Goal: Transaction & Acquisition: Subscribe to service/newsletter

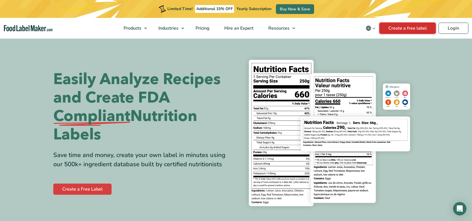
click at [420, 29] on link "Create a free label" at bounding box center [407, 28] width 56 height 11
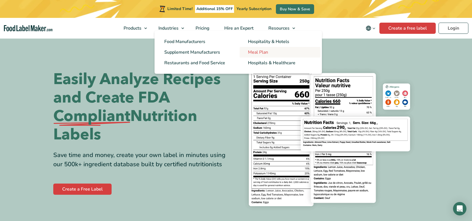
click at [255, 54] on span "Meal Plan" at bounding box center [258, 52] width 20 height 6
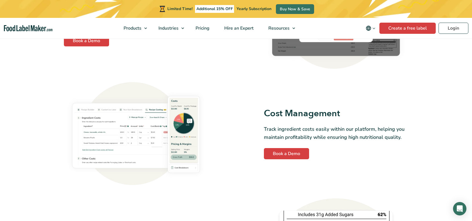
scroll to position [808, 0]
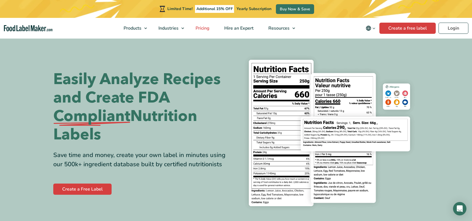
click at [207, 28] on span "Pricing" at bounding box center [202, 28] width 16 height 6
